Goal: Task Accomplishment & Management: Manage account settings

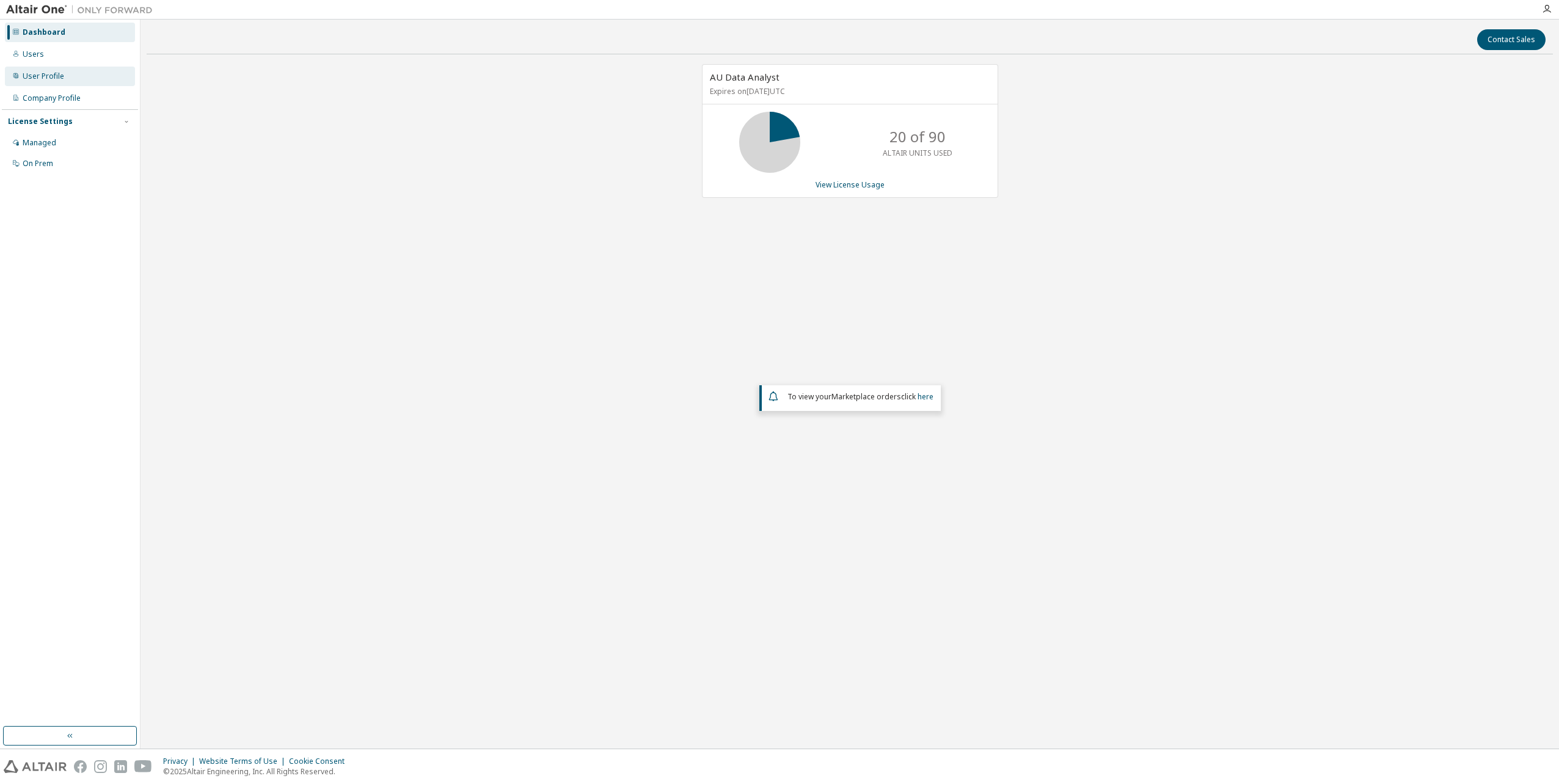
click at [57, 72] on div "User Profile" at bounding box center [43, 77] width 41 height 10
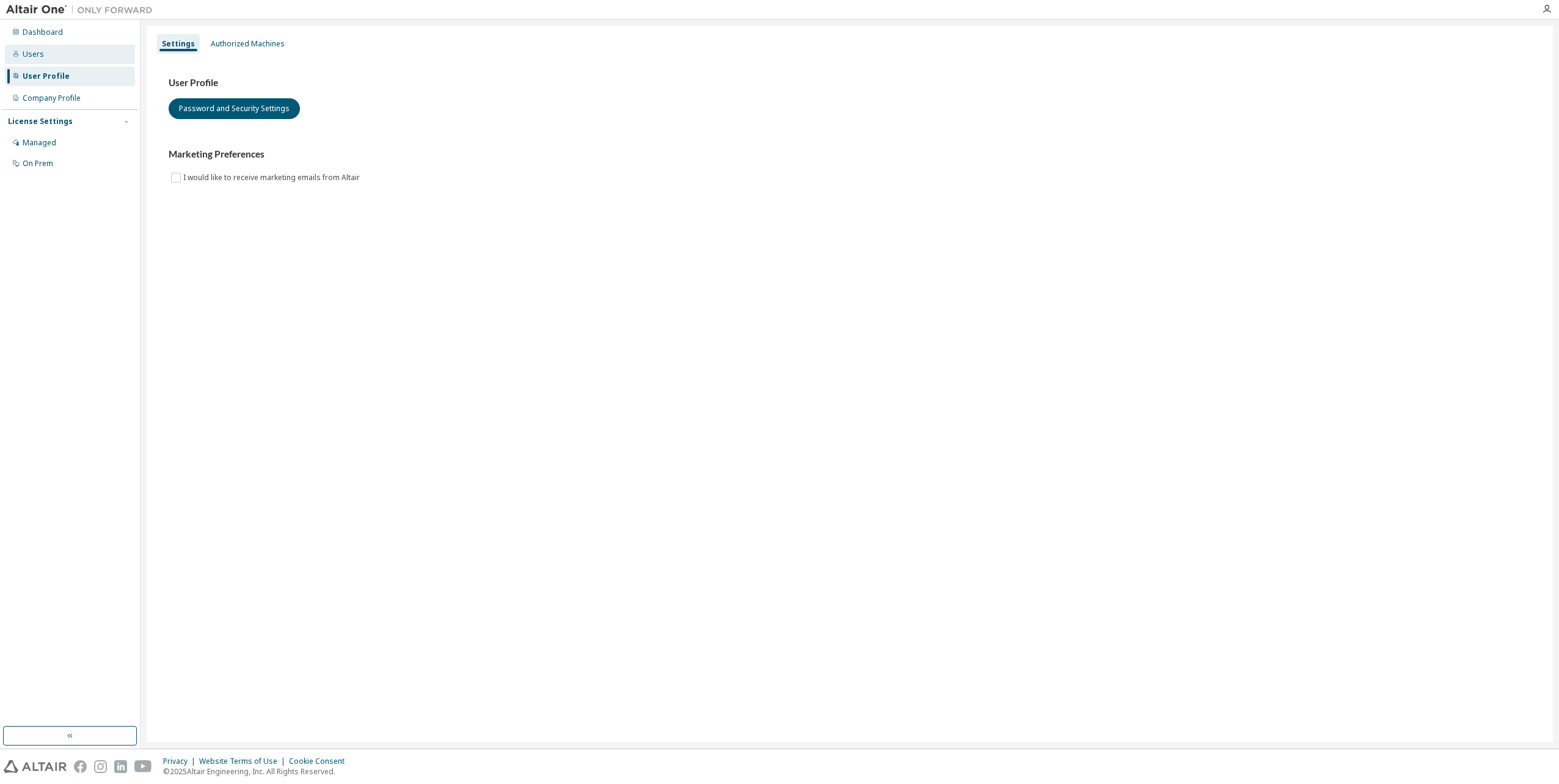
click at [49, 51] on div "Users" at bounding box center [70, 54] width 131 height 20
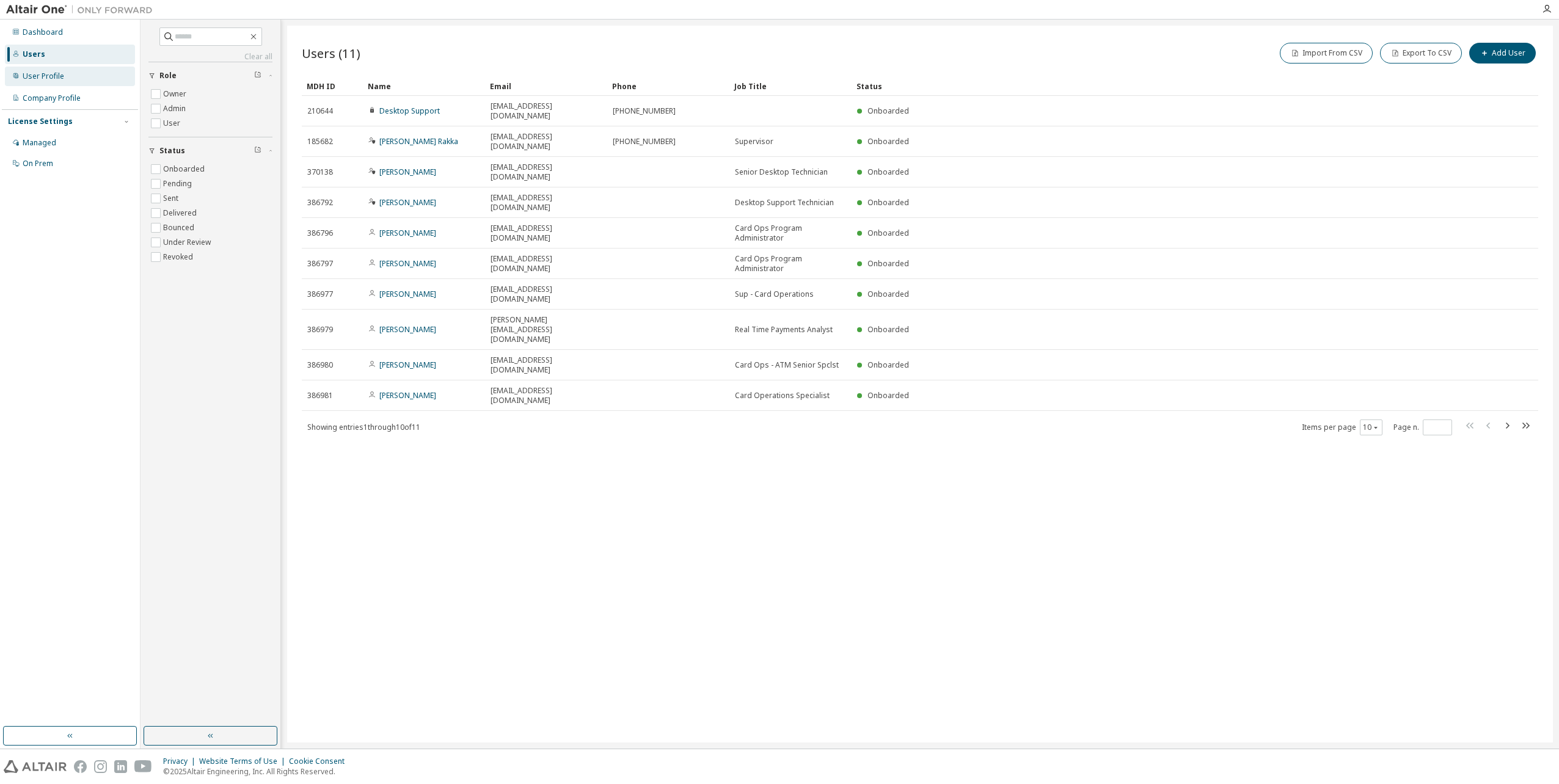
click at [60, 72] on div "User Profile" at bounding box center [43, 77] width 41 height 10
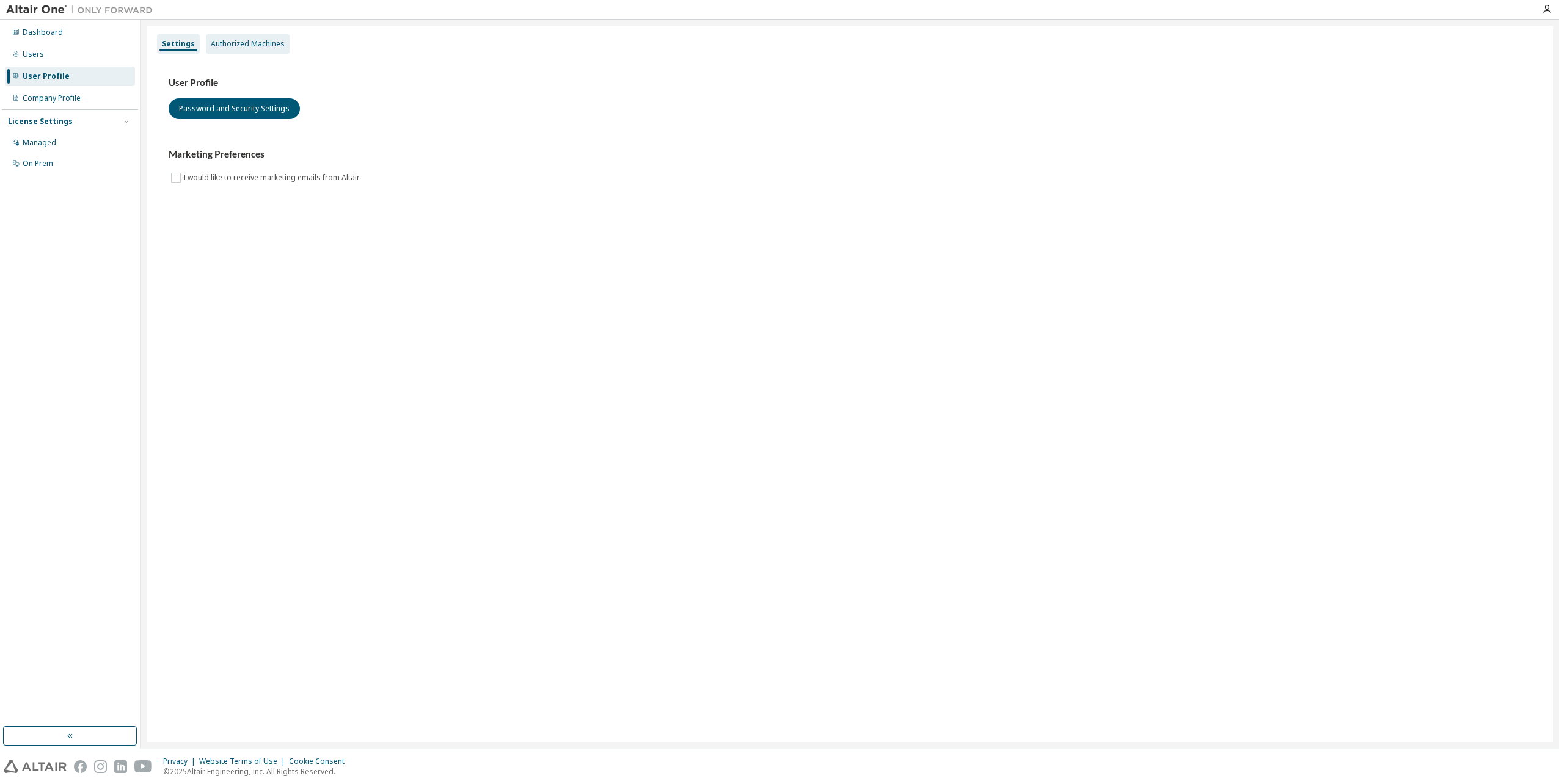
click at [234, 40] on div "Authorized Machines" at bounding box center [247, 44] width 74 height 10
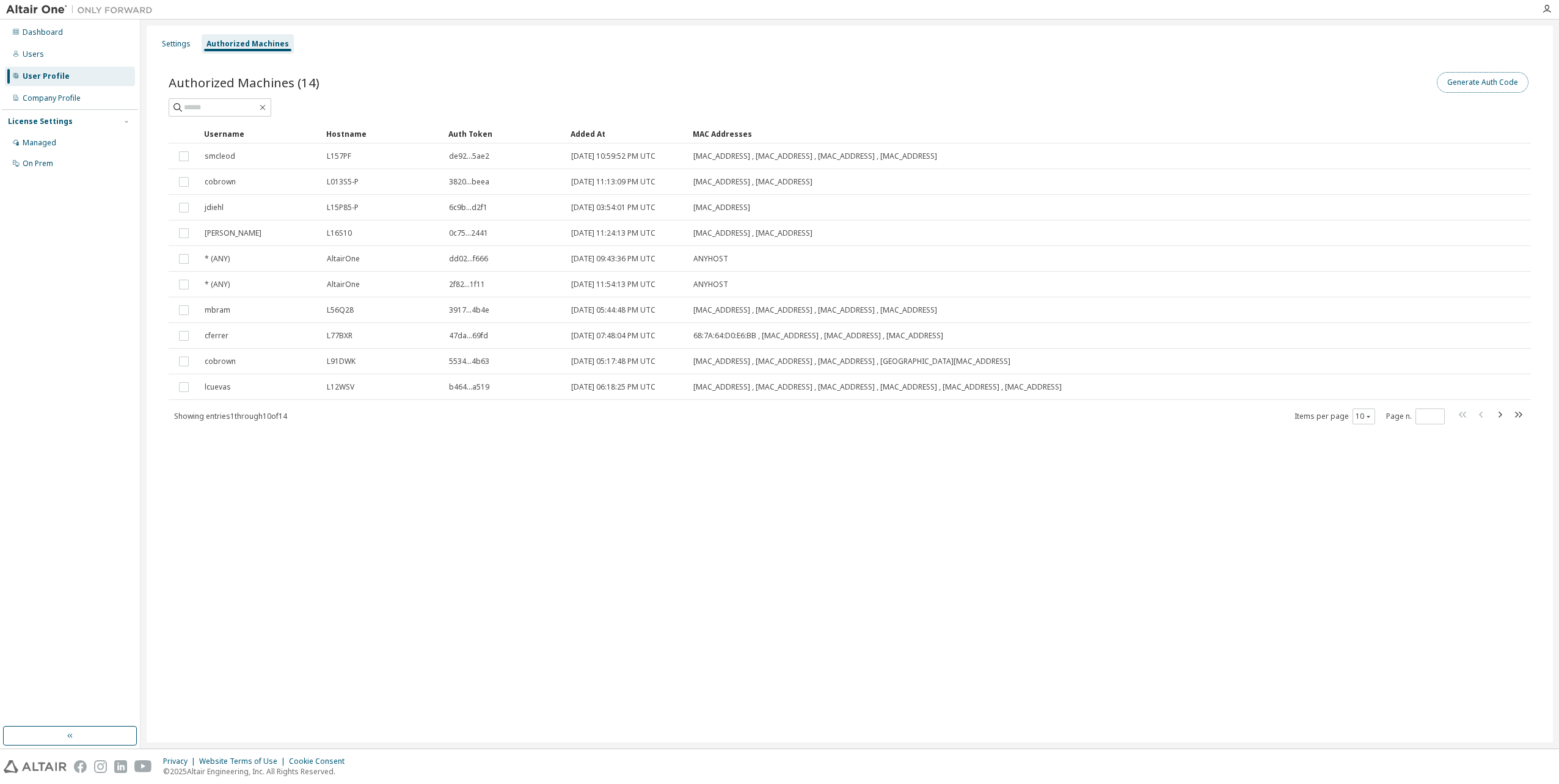
click at [1486, 76] on button "Generate Auth Code" at bounding box center [1481, 81] width 91 height 21
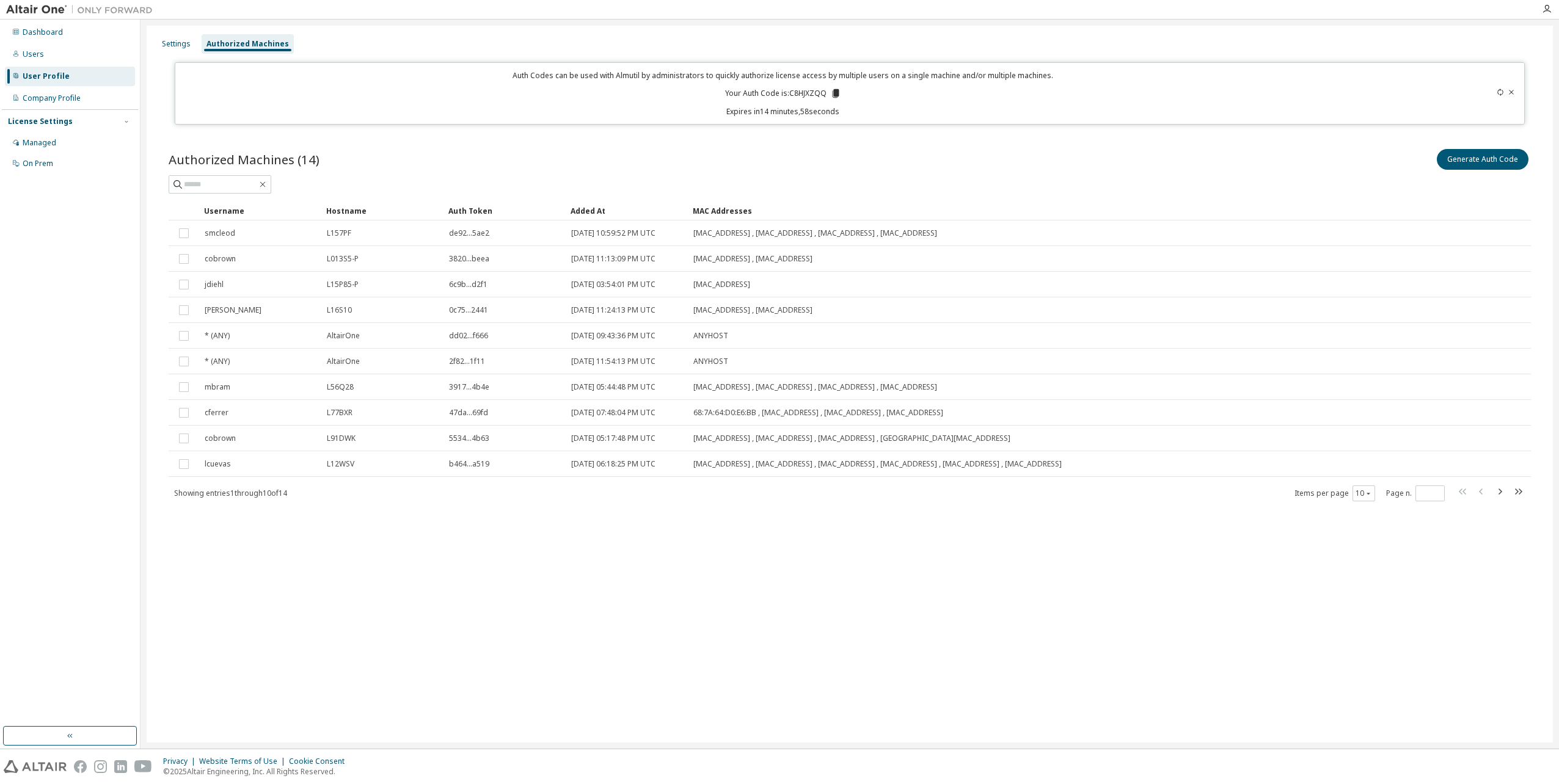
click at [808, 94] on p "Your Auth Code is: C8HJXZQQ" at bounding box center [783, 93] width 116 height 11
click at [807, 94] on p "Your Auth Code is: C8HJXZQQ" at bounding box center [783, 93] width 116 height 11
copy p "C8HJXZQQ"
click at [181, 46] on div "Settings" at bounding box center [176, 44] width 28 height 10
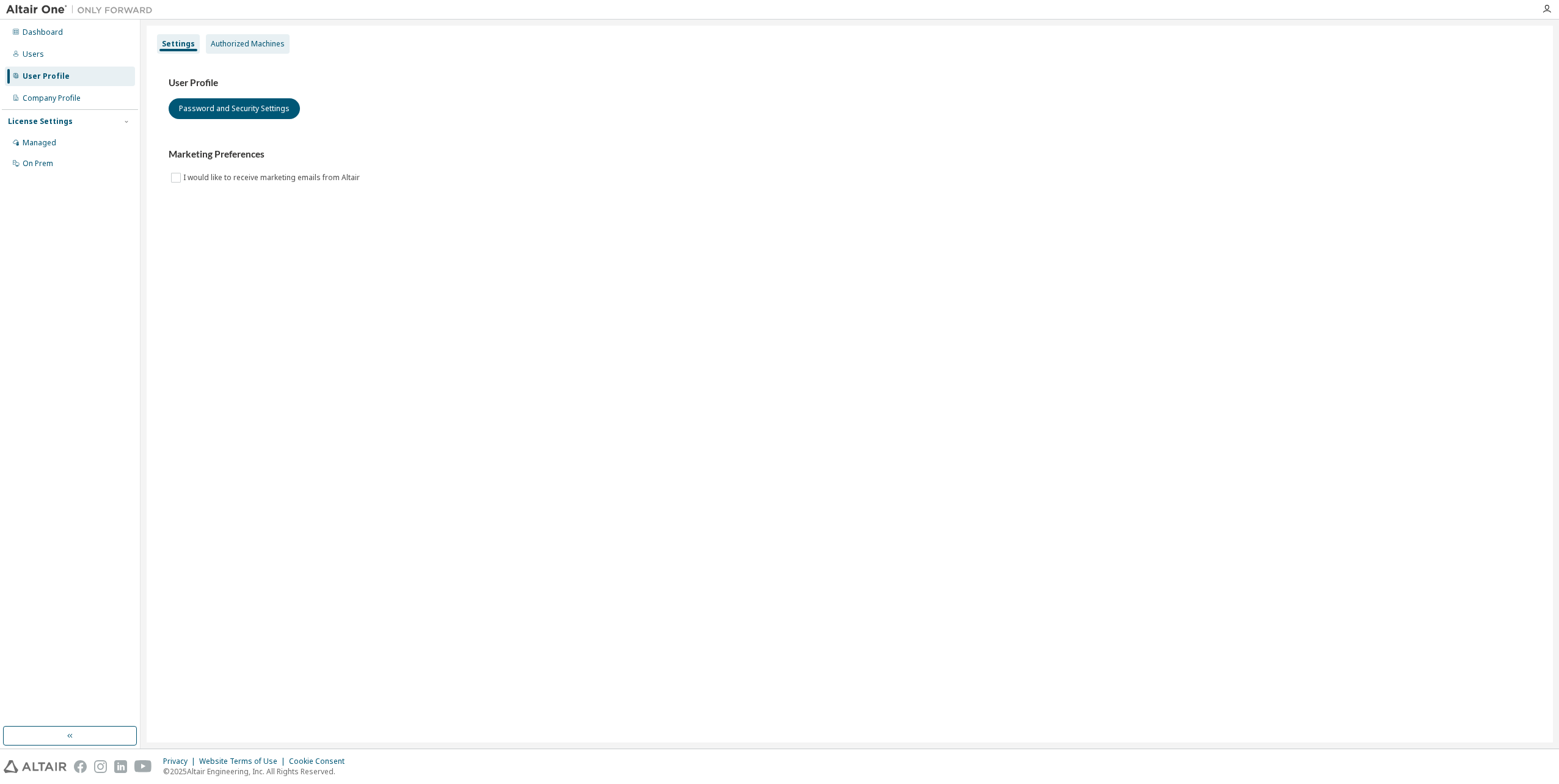
click at [251, 41] on div "Authorized Machines" at bounding box center [247, 44] width 74 height 10
